Goal: Find specific page/section: Find specific page/section

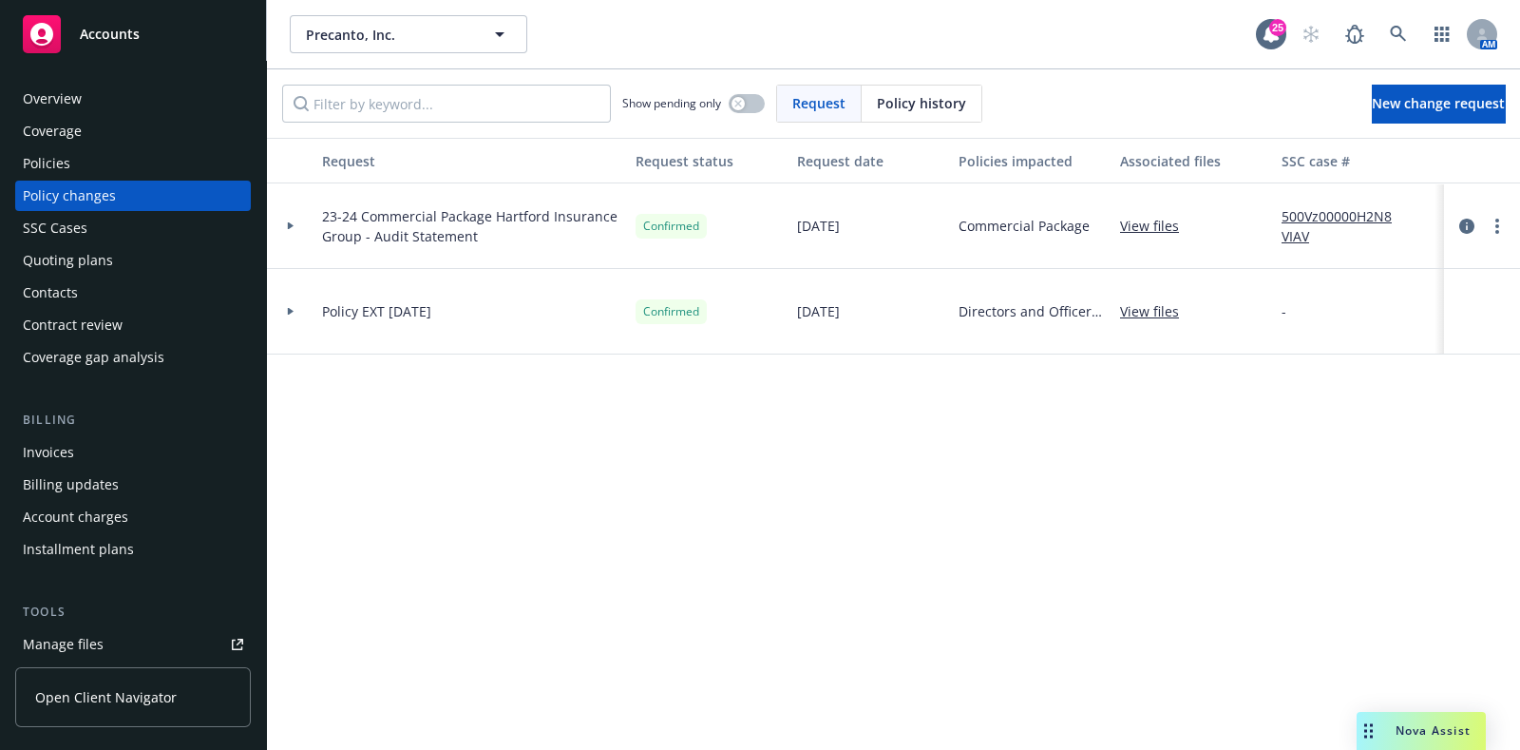
click at [81, 101] on div "Overview" at bounding box center [133, 99] width 220 height 30
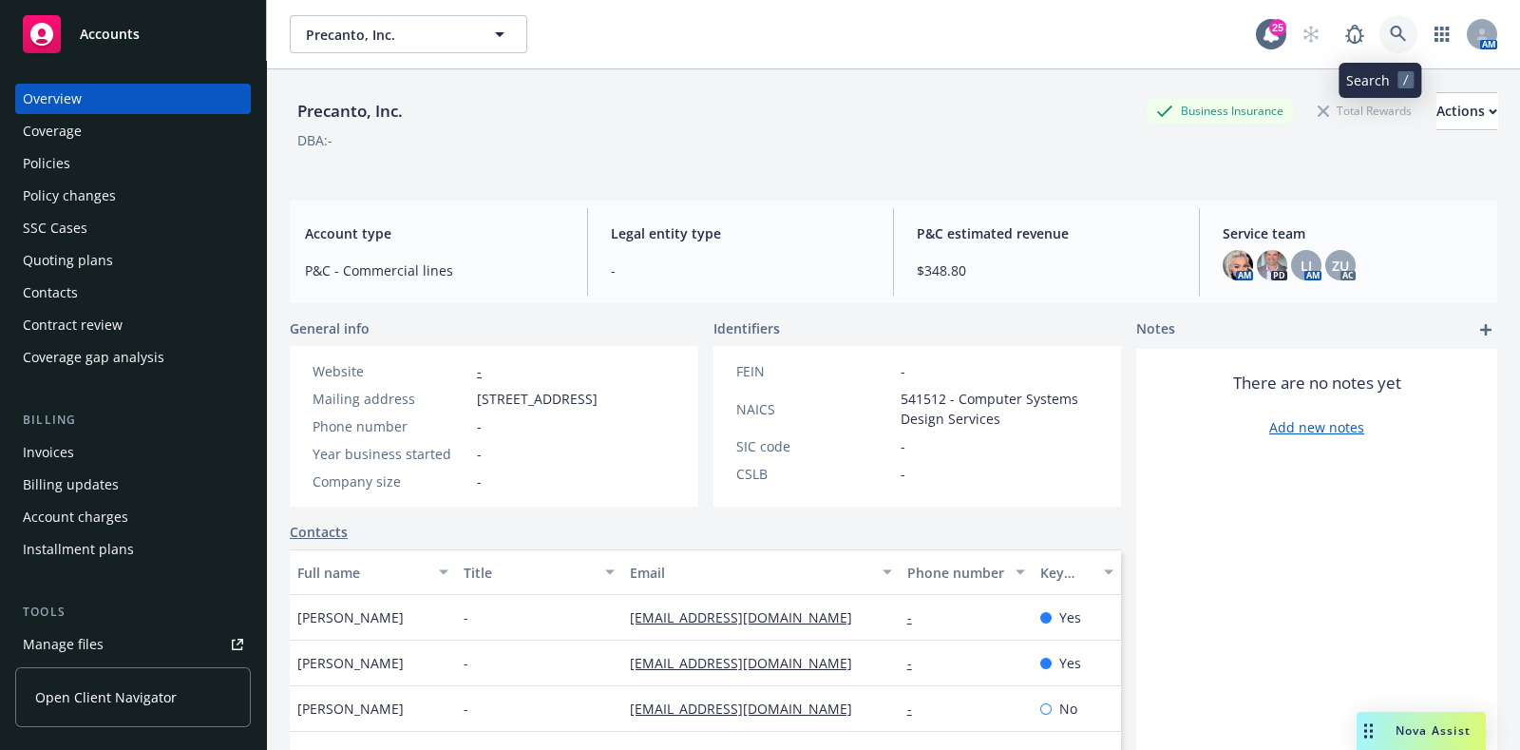
click at [1390, 36] on icon at bounding box center [1398, 34] width 17 height 17
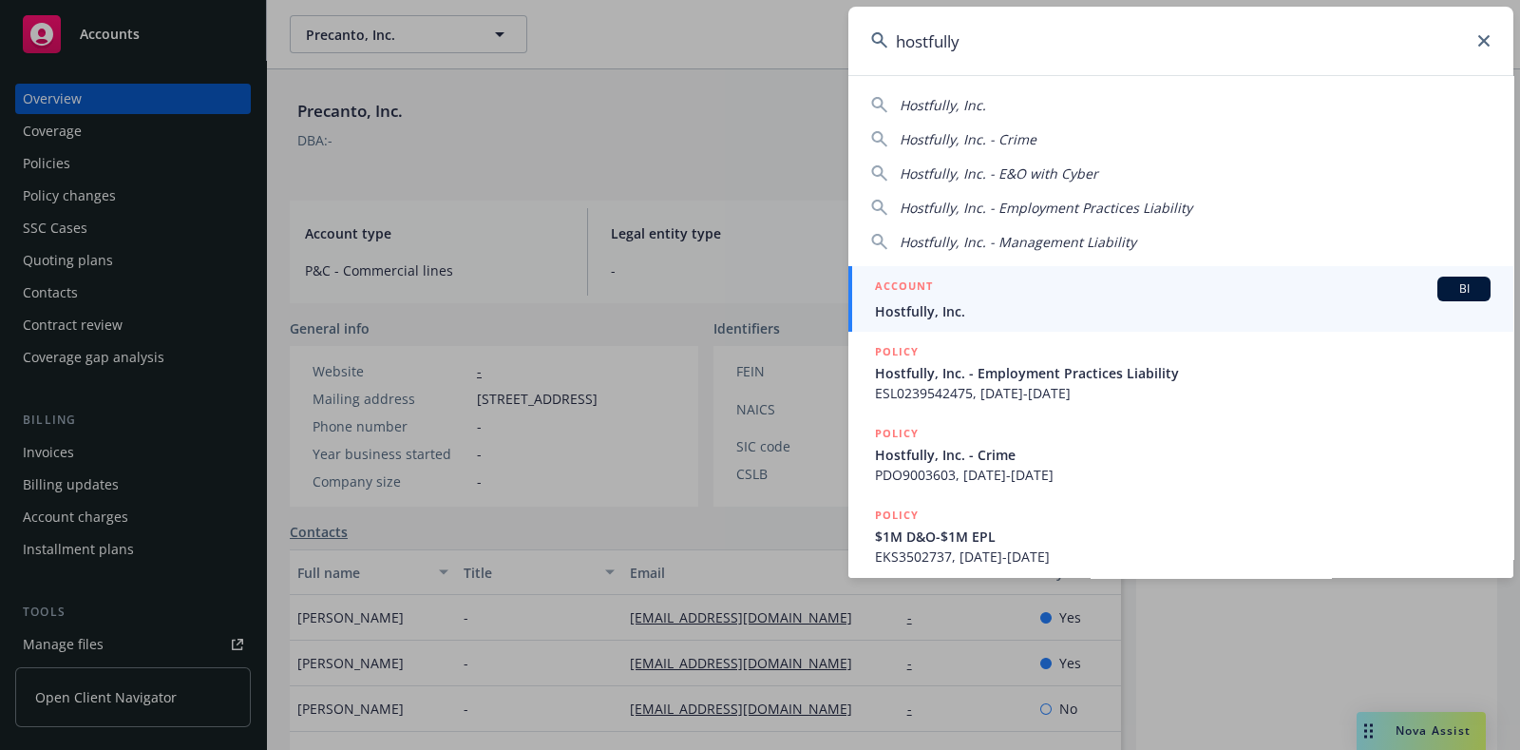
type input "hostfully"
click at [988, 303] on span "Hostfully, Inc." at bounding box center [1183, 311] width 616 height 20
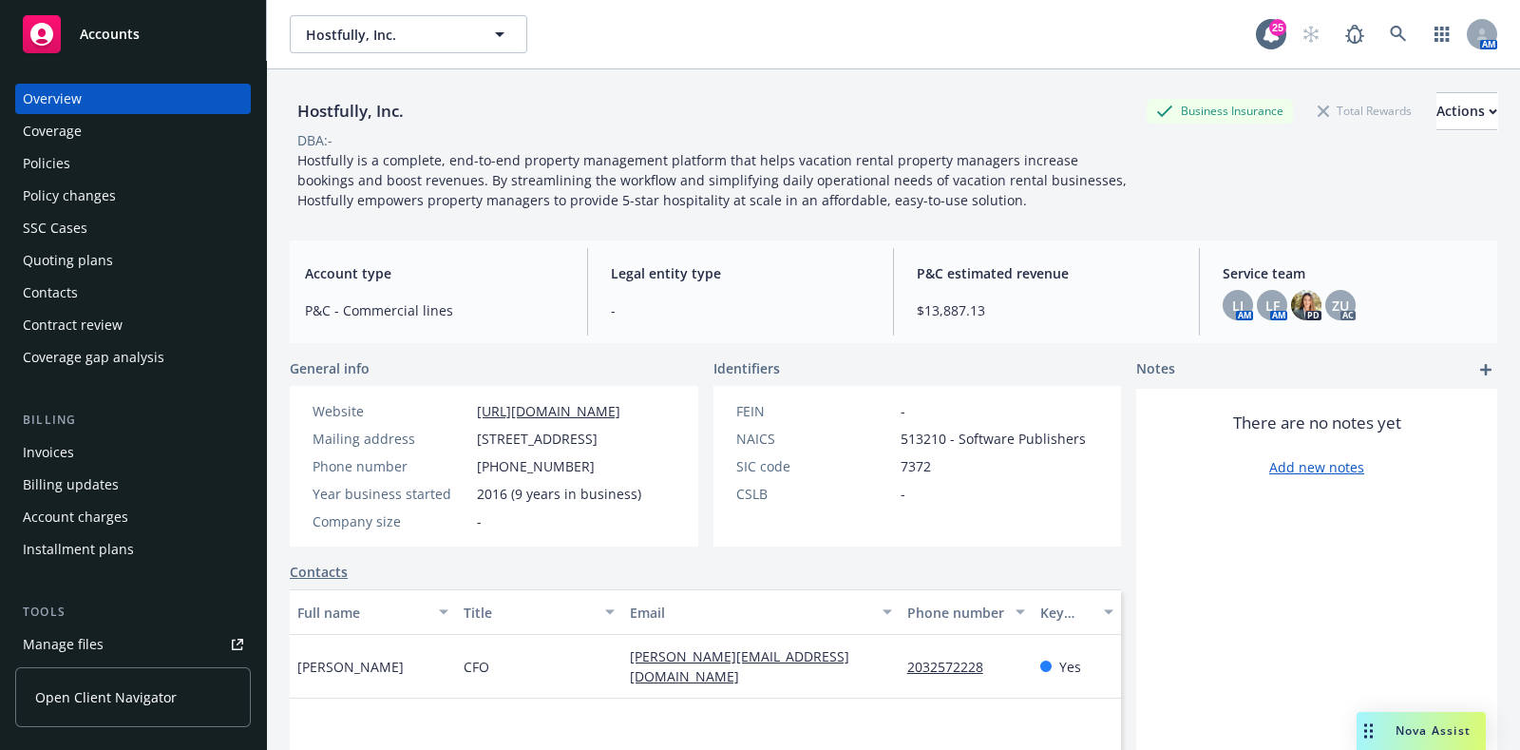
click at [176, 168] on div "Policies" at bounding box center [133, 163] width 220 height 30
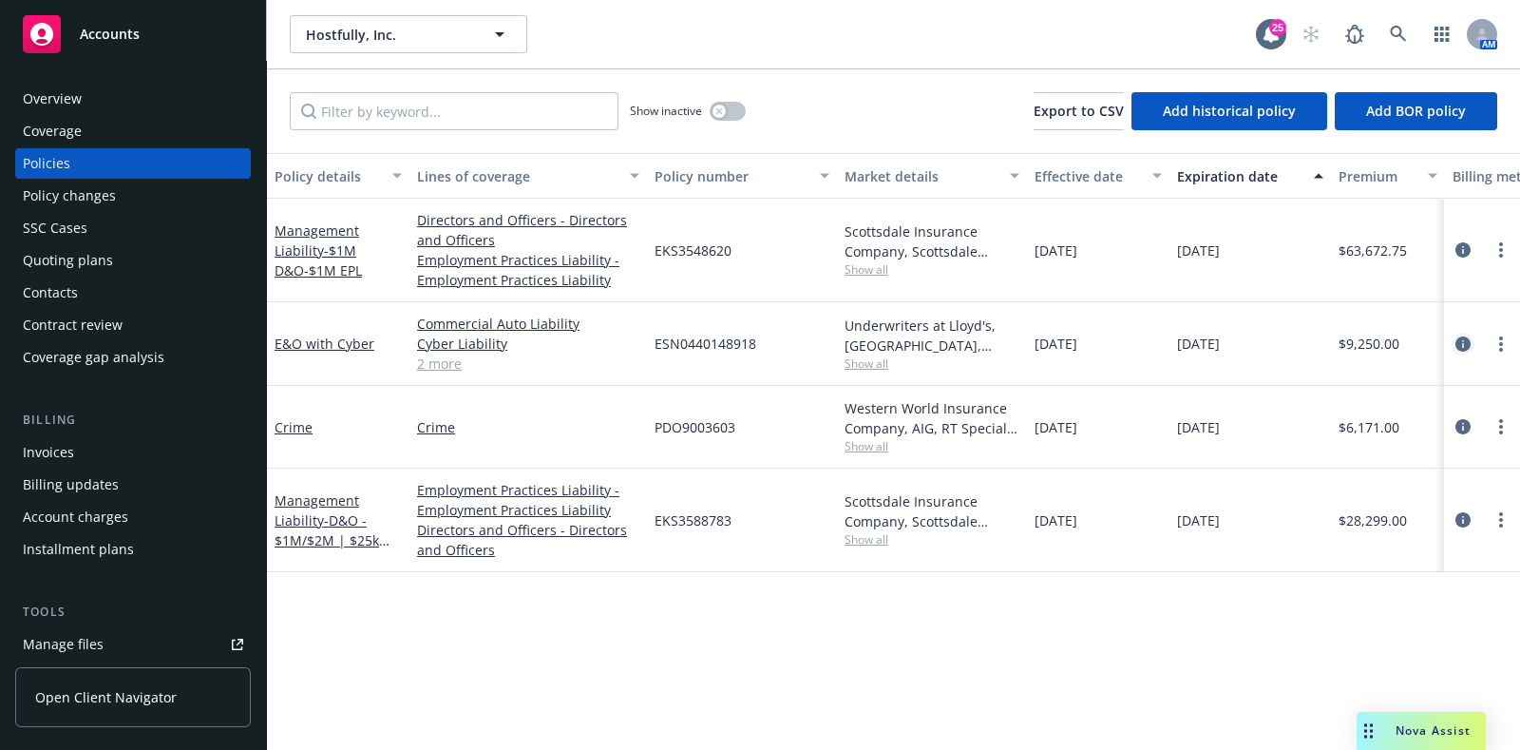
click at [1466, 350] on icon "circleInformation" at bounding box center [1463, 343] width 15 height 15
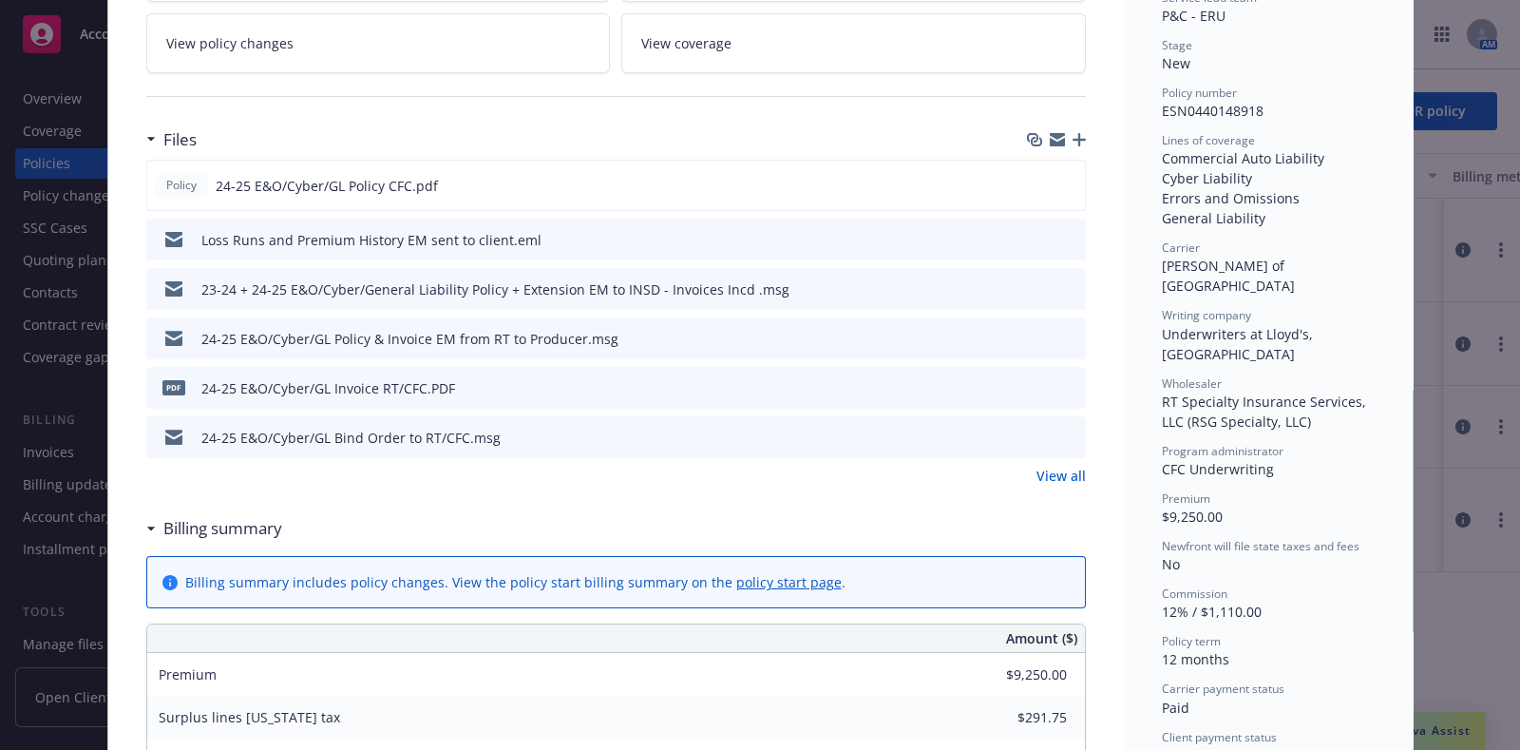
scroll to position [406, 0]
click at [1059, 330] on icon "preview file" at bounding box center [1067, 336] width 17 height 13
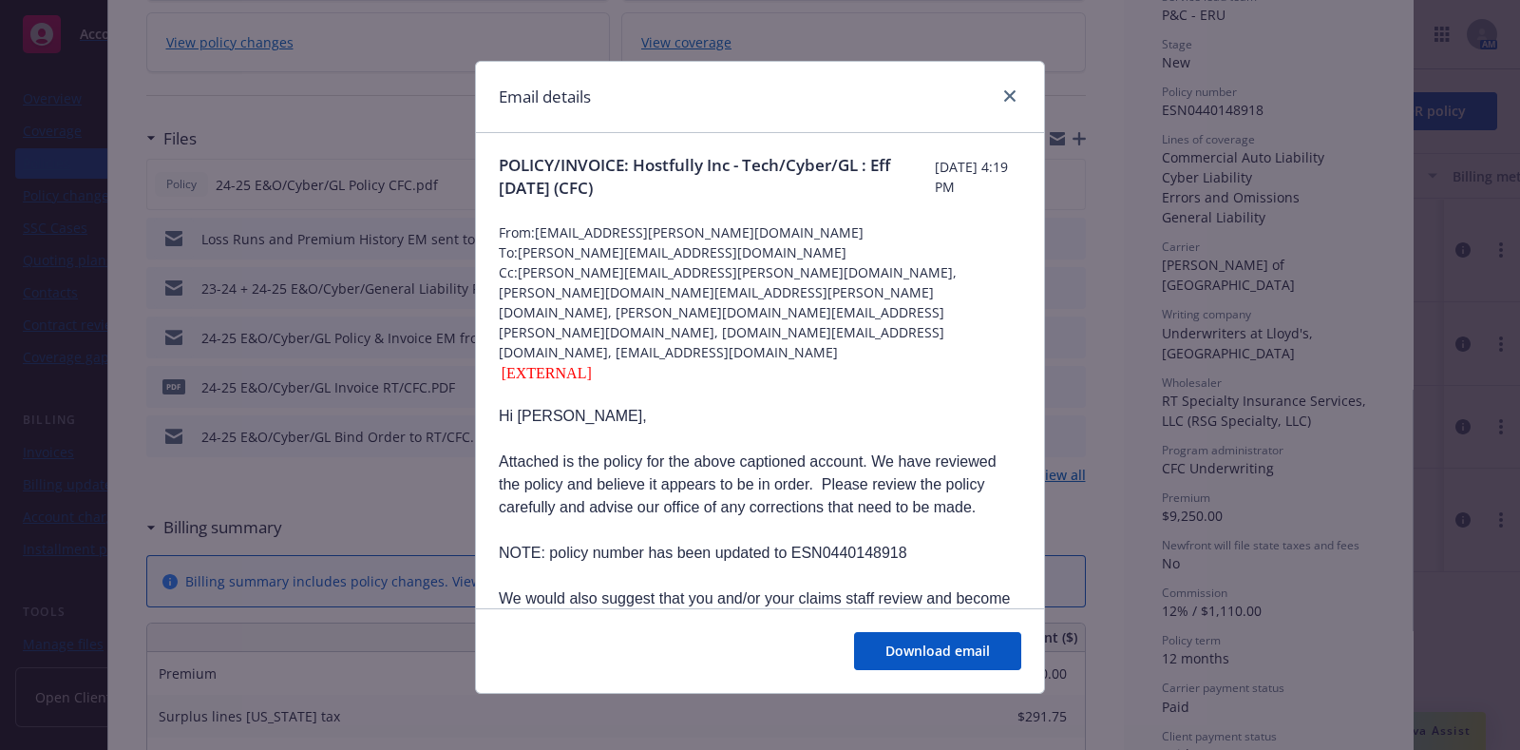
scroll to position [0, 0]
